Goal: Navigation & Orientation: Find specific page/section

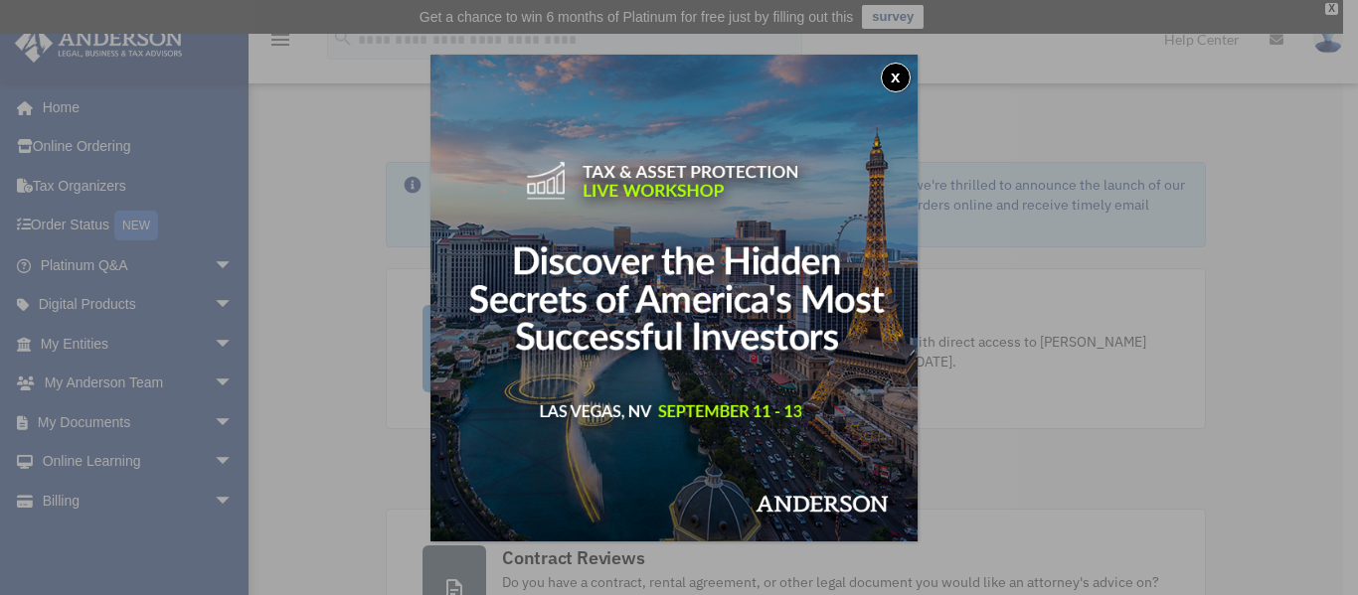
click at [115, 340] on div "x" at bounding box center [679, 297] width 1358 height 595
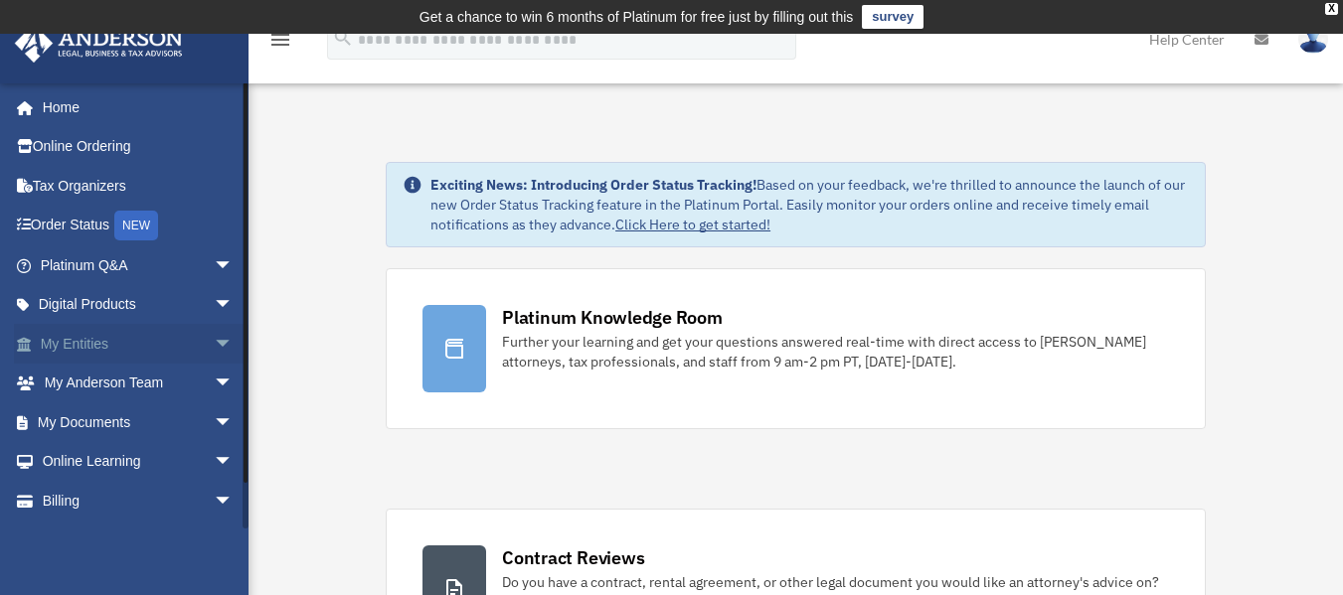
click at [191, 342] on link "My Entities arrow_drop_down" at bounding box center [138, 344] width 249 height 40
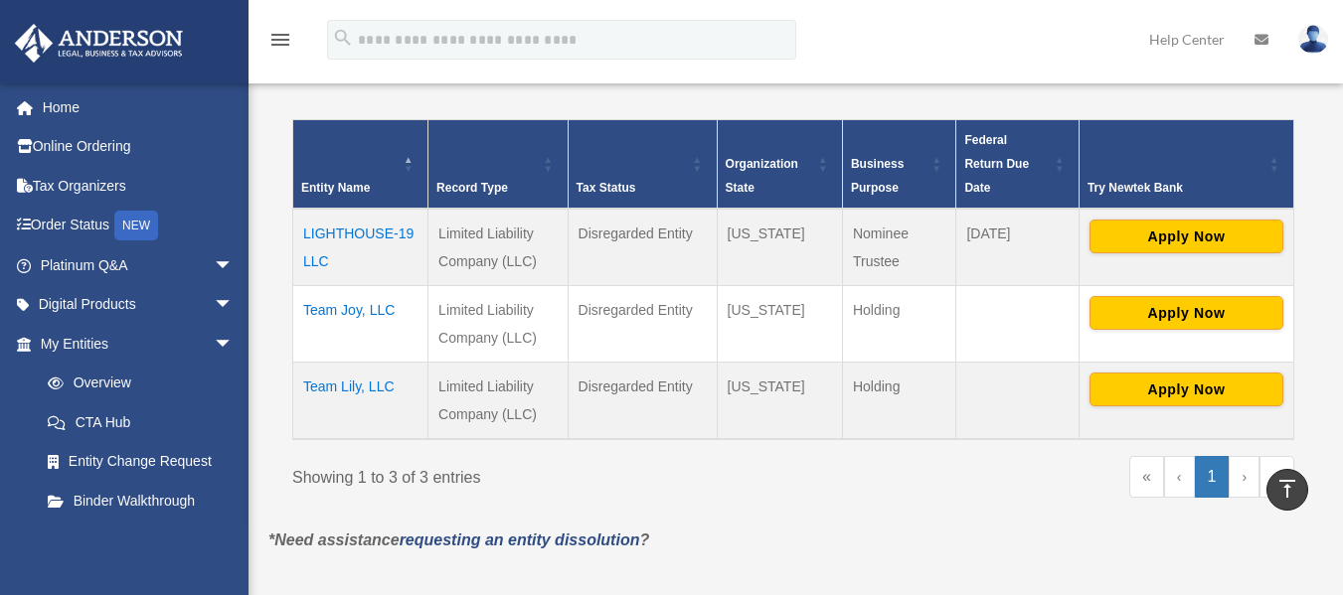
scroll to position [398, 0]
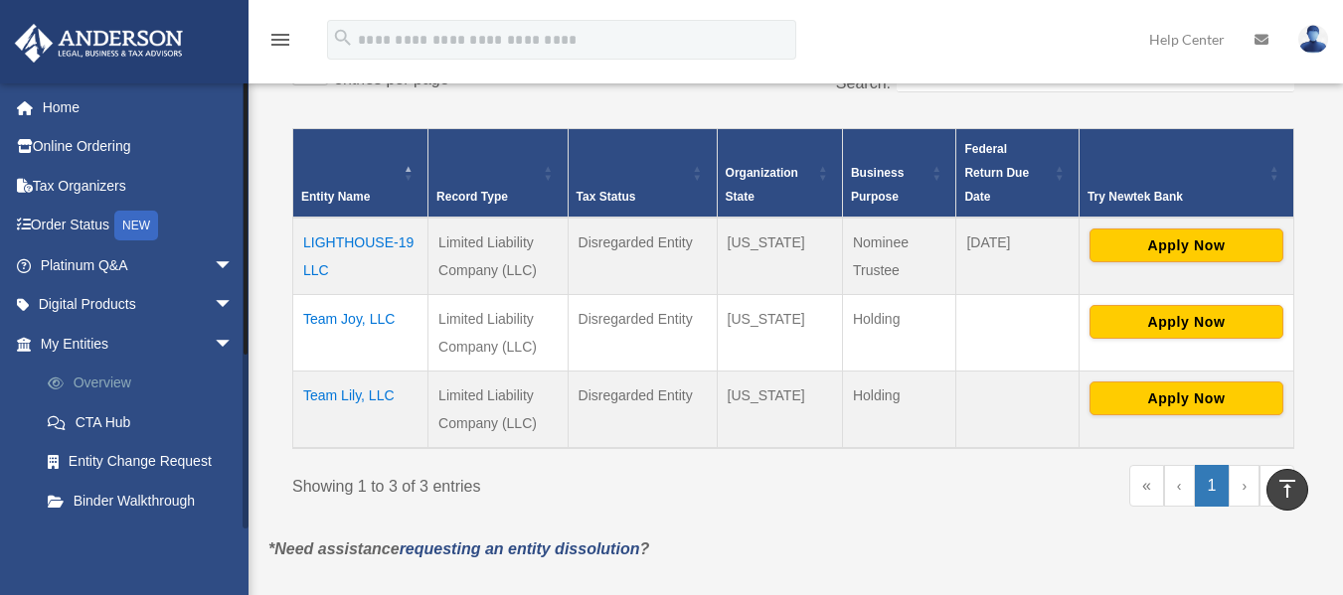
click at [100, 383] on link "Overview" at bounding box center [146, 384] width 236 height 40
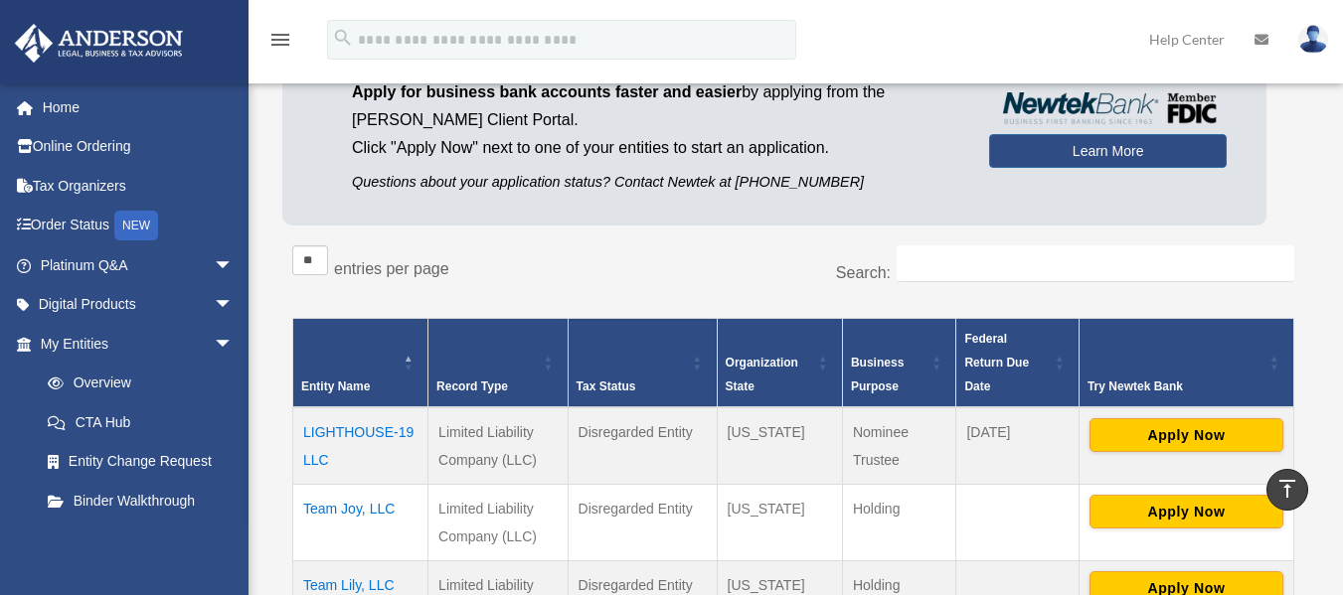
scroll to position [199, 0]
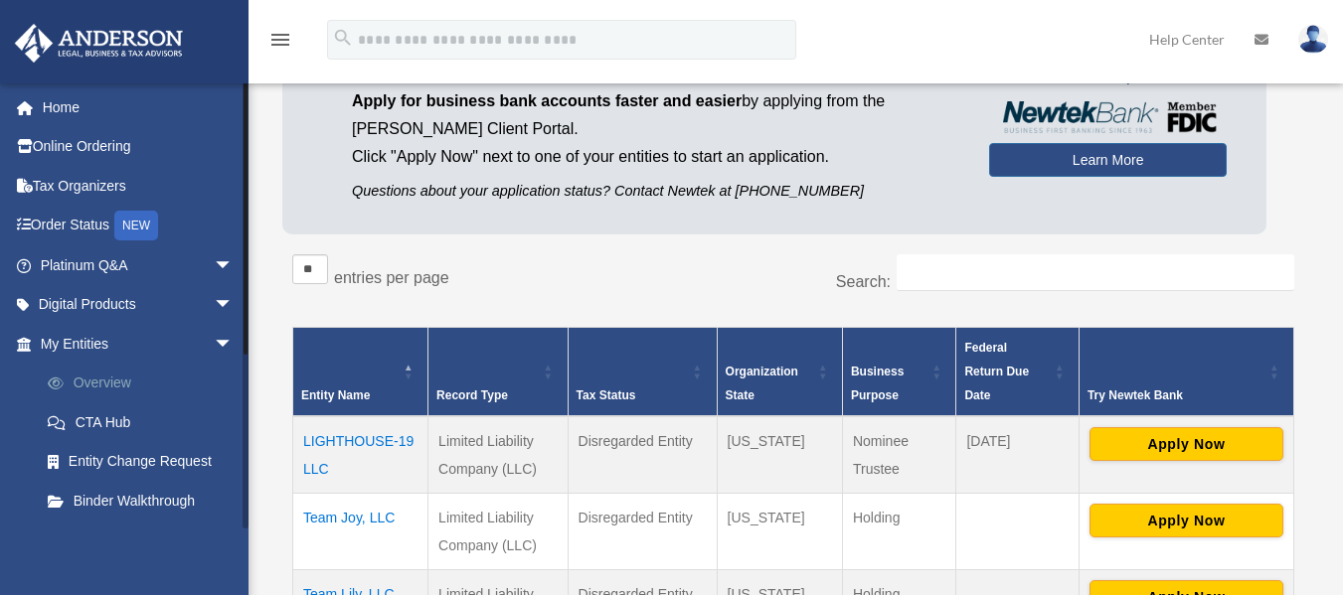
click at [64, 378] on span at bounding box center [66, 384] width 15 height 14
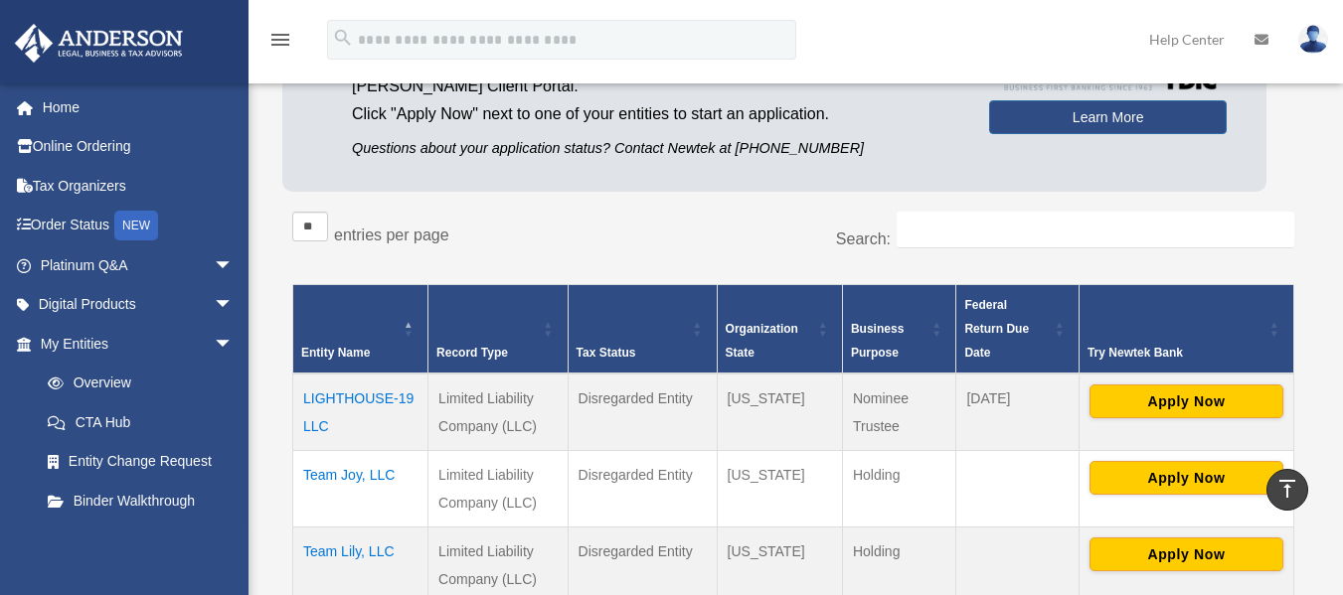
scroll to position [232, 0]
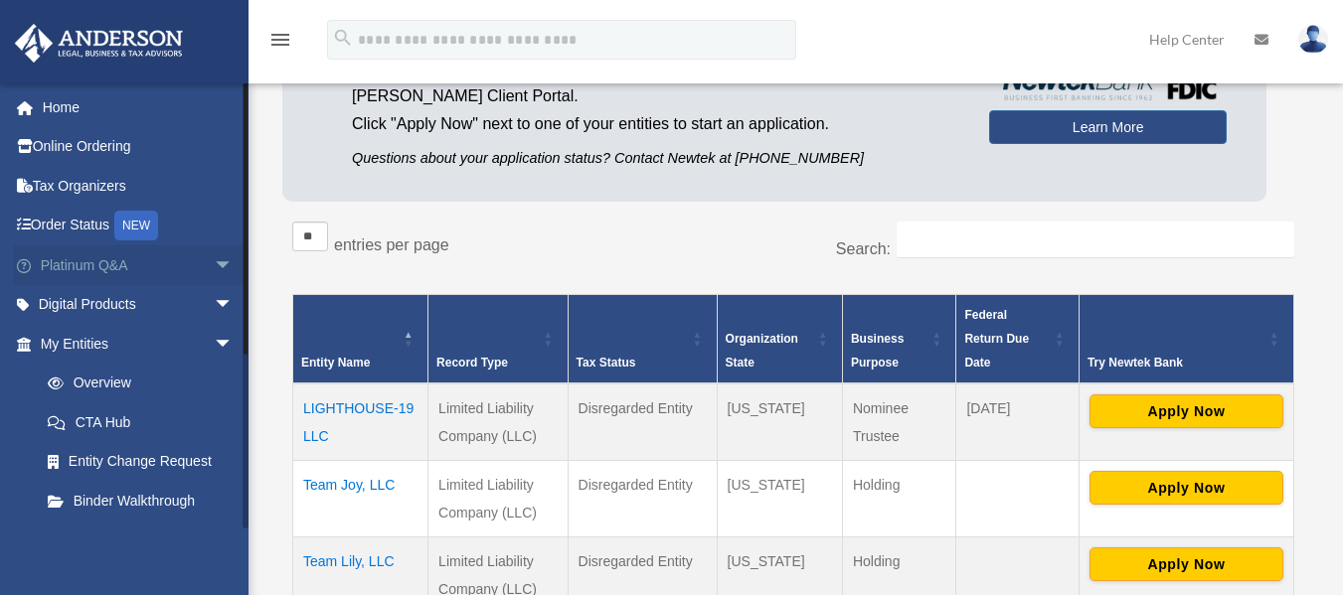
click at [107, 266] on link "Platinum Q&A arrow_drop_down" at bounding box center [138, 265] width 249 height 40
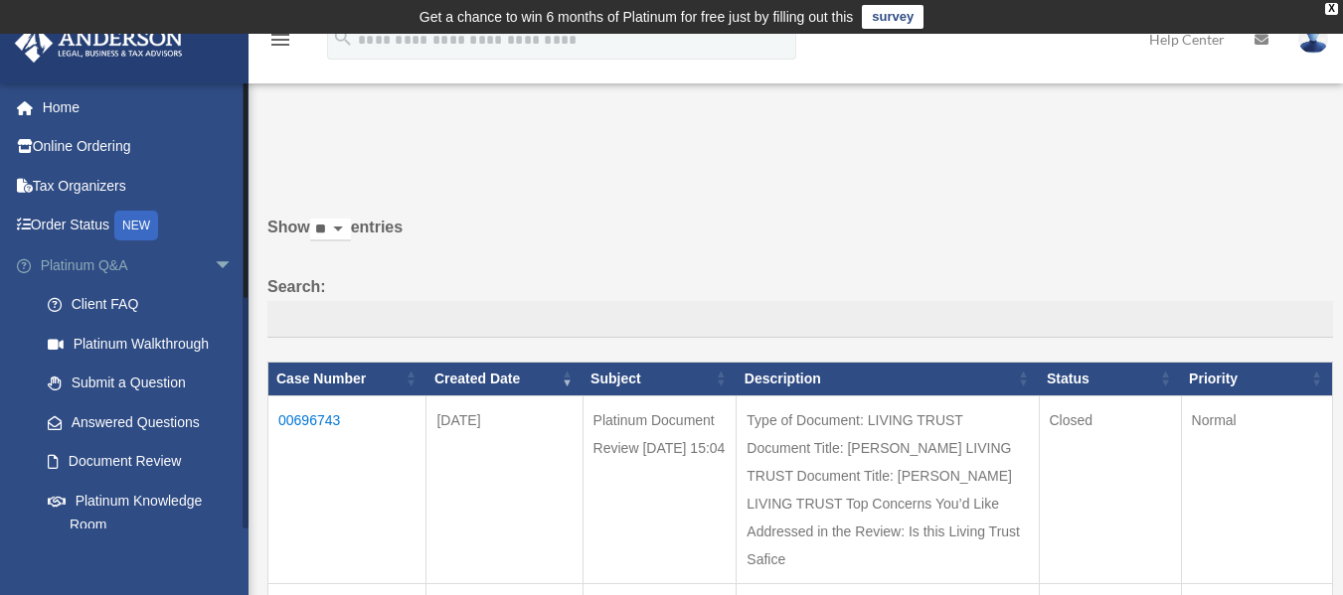
click at [214, 263] on span "arrow_drop_down" at bounding box center [234, 265] width 40 height 41
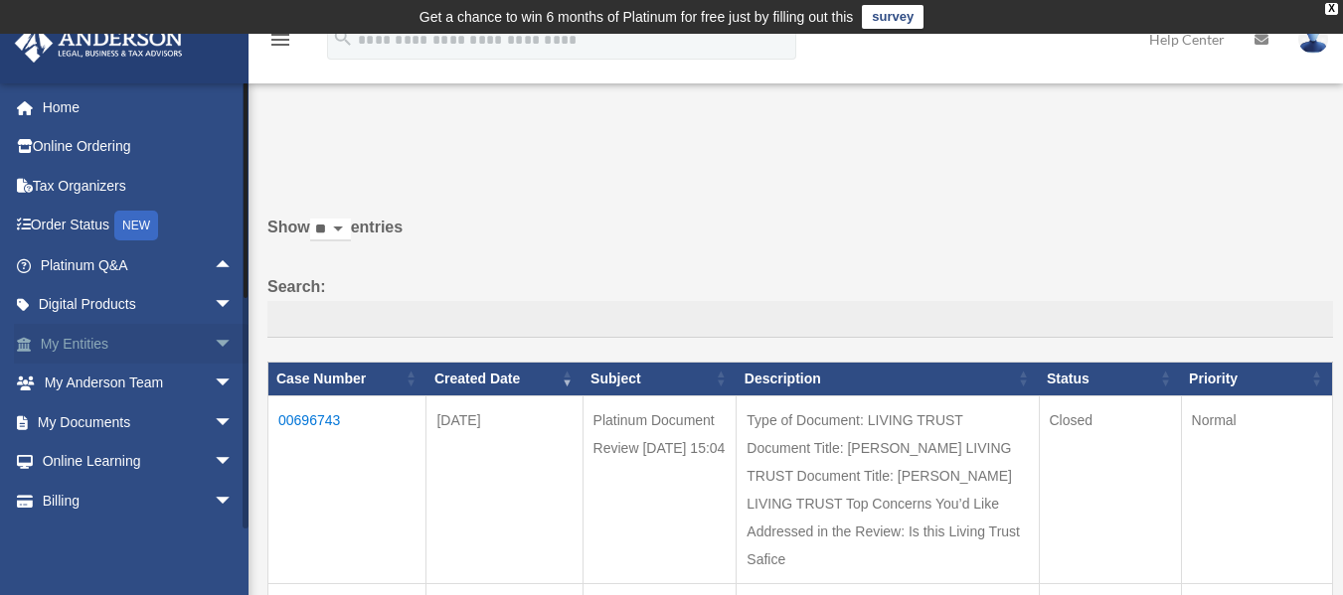
click at [214, 345] on span "arrow_drop_down" at bounding box center [234, 344] width 40 height 41
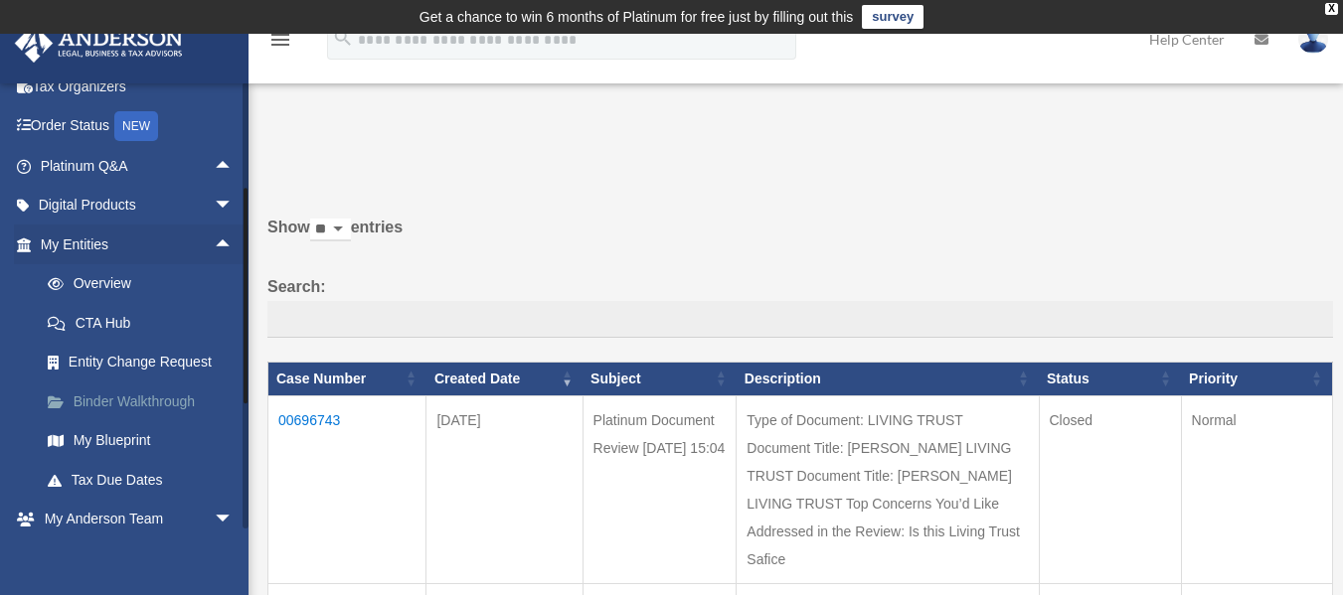
scroll to position [199, 0]
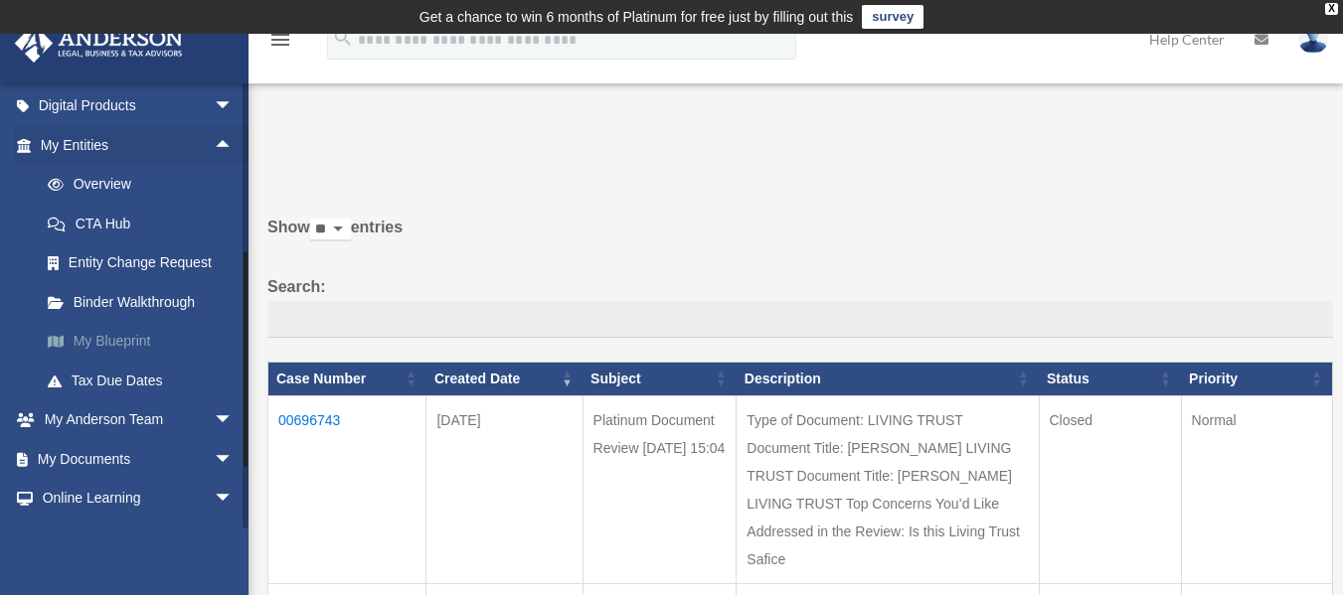
click at [121, 340] on link "My Blueprint" at bounding box center [146, 342] width 236 height 40
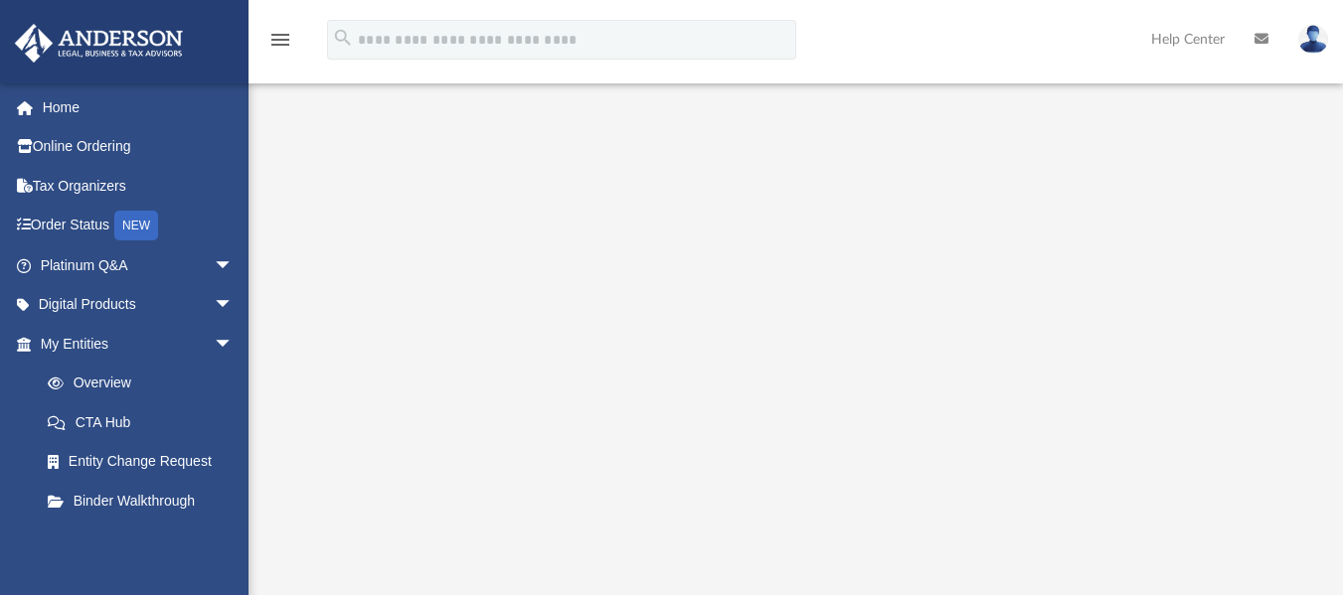
scroll to position [199, 0]
click at [281, 40] on icon "menu" at bounding box center [280, 40] width 24 height 24
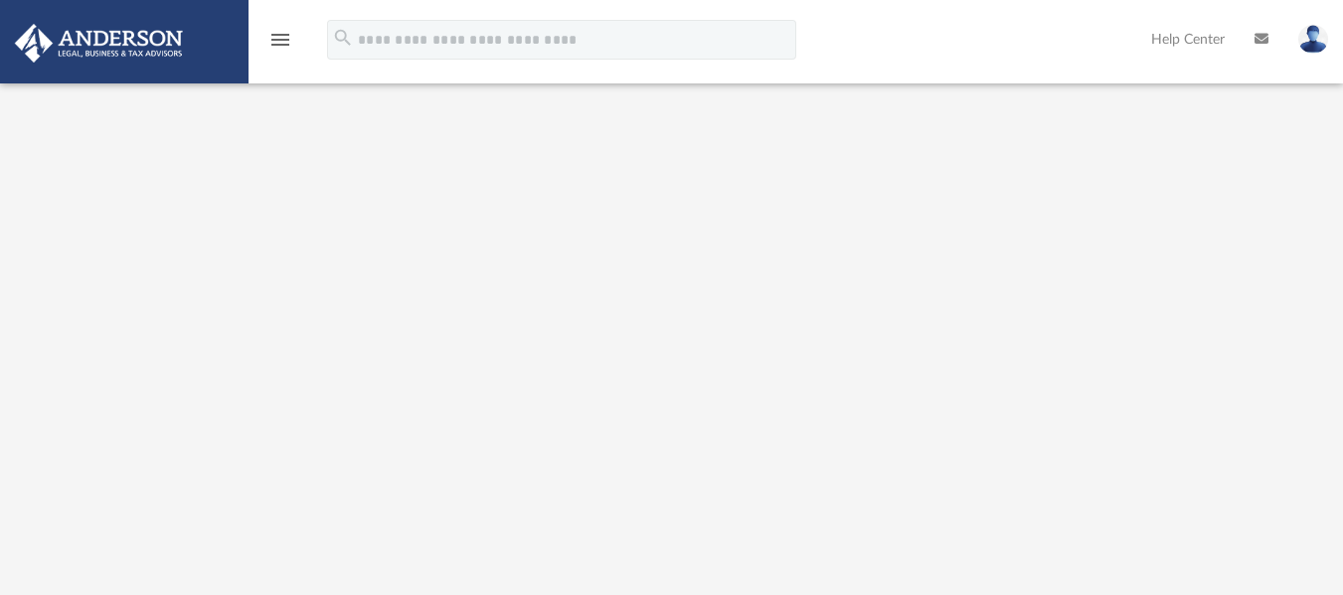
click at [73, 223] on div at bounding box center [672, 348] width 1208 height 795
